Goal: Find specific fact: Find specific fact

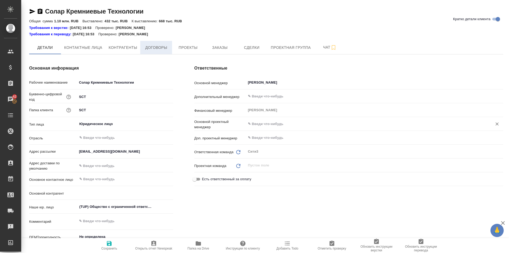
click at [156, 48] on span "Договоры" at bounding box center [155, 47] width 25 height 7
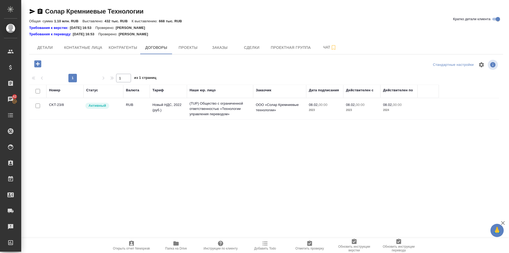
click at [166, 109] on td "Новый НДС, 2022 (руб.)" at bounding box center [168, 108] width 37 height 19
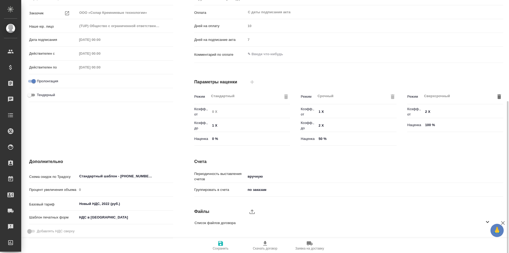
scroll to position [108, 0]
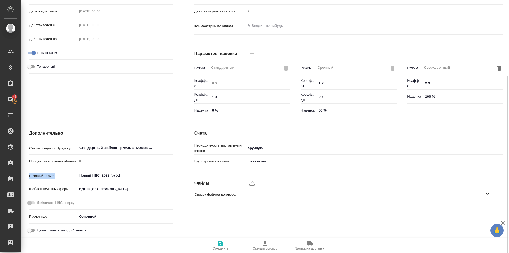
drag, startPoint x: 54, startPoint y: 176, endPoint x: 29, endPoint y: 176, distance: 24.1
click at [29, 176] on p "Базовый тариф" at bounding box center [53, 175] width 48 height 5
copy p "Базовый тариф"
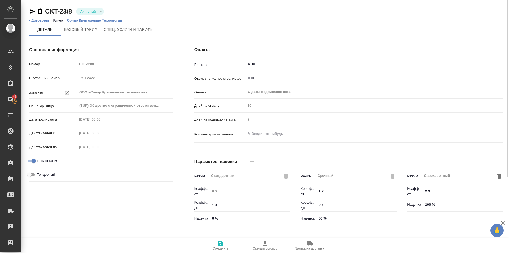
scroll to position [106, 0]
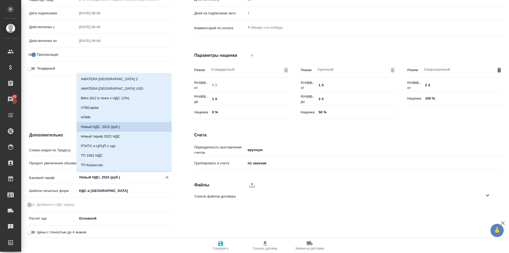
click at [110, 178] on input "Новый НДС, 2022 (руб.)" at bounding box center [116, 177] width 75 height 6
click at [113, 179] on input "Новый НДС, 2022 (руб.)" at bounding box center [116, 177] width 75 height 6
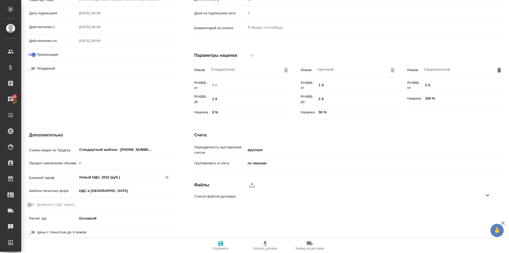
click at [129, 175] on input "Новый НДС, 2022 (руб.)" at bounding box center [116, 177] width 75 height 6
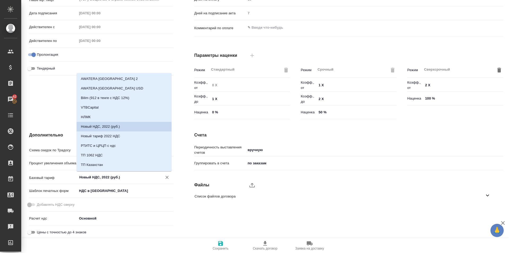
scroll to position [0, 0]
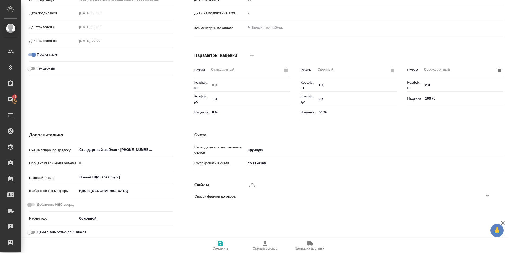
click at [51, 114] on div "Основная информация Номер CKT-23/8 Внутренний номер ТУП-2422 Заказчик ООО «Сола…" at bounding box center [101, 31] width 165 height 202
